Goal: Task Accomplishment & Management: Use online tool/utility

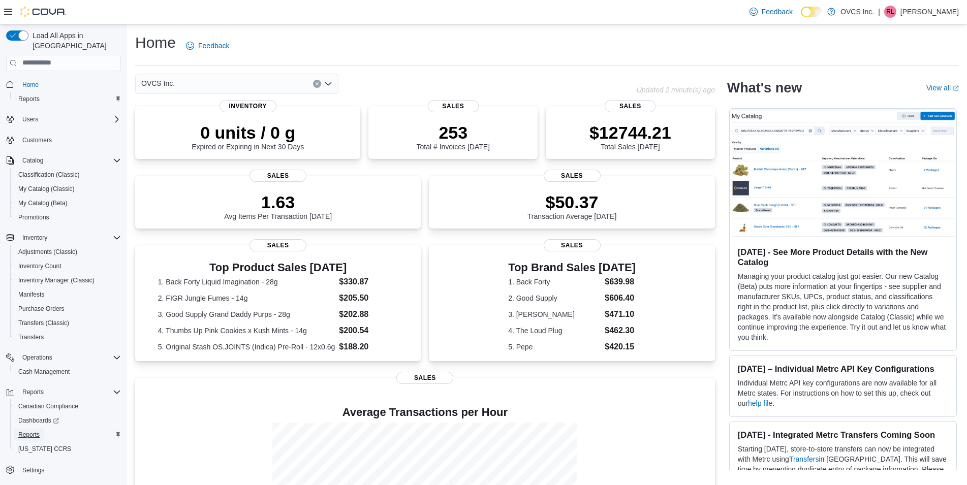
click at [34, 431] on span "Reports" at bounding box center [28, 435] width 21 height 8
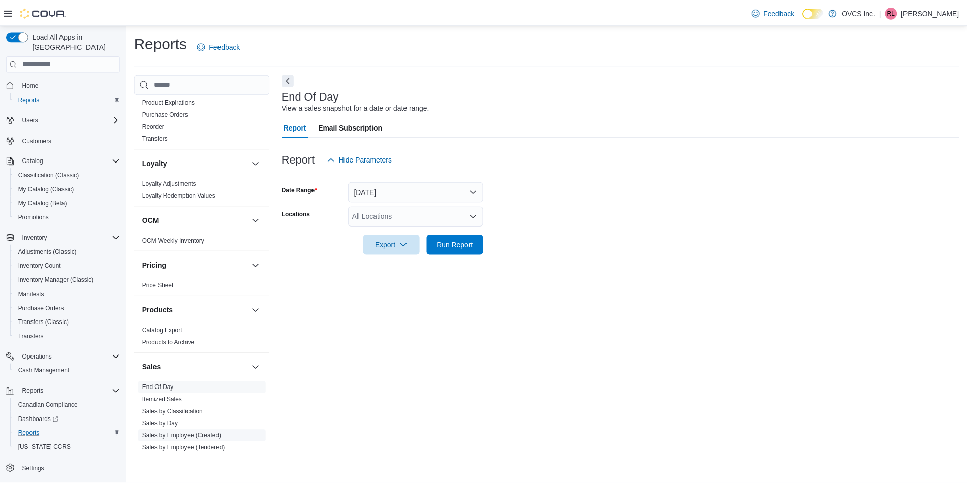
scroll to position [488, 0]
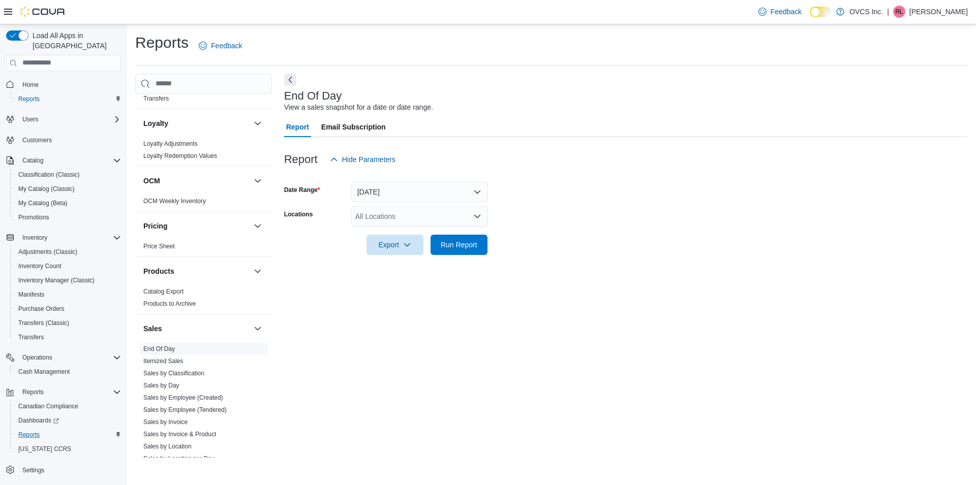
click at [171, 352] on link "End Of Day" at bounding box center [159, 349] width 32 height 7
click at [384, 224] on div "All Locations" at bounding box center [419, 216] width 136 height 20
drag, startPoint x: 391, startPoint y: 249, endPoint x: 415, endPoint y: 254, distance: 24.4
click at [392, 249] on span "OVCS Inc." at bounding box center [390, 248] width 34 height 10
click at [463, 256] on div at bounding box center [626, 261] width 684 height 12
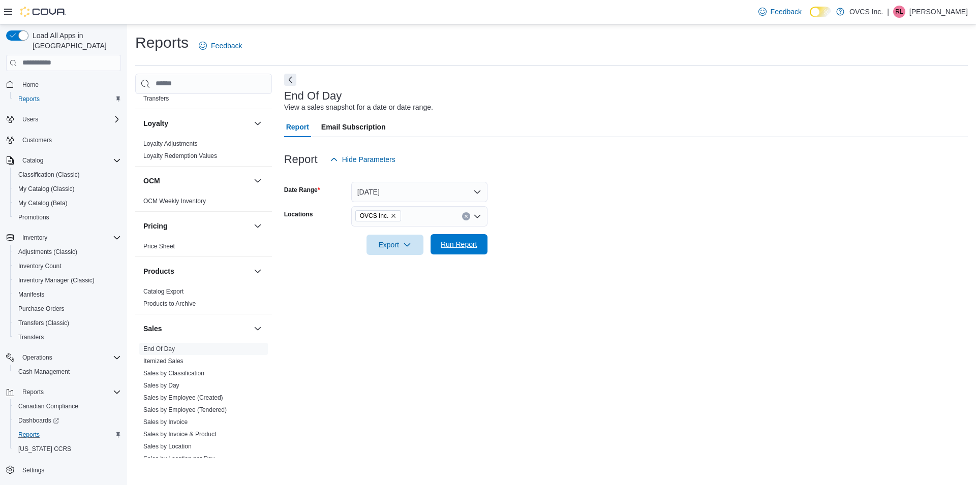
click at [463, 252] on span "Run Report" at bounding box center [459, 244] width 45 height 20
